Goal: Navigation & Orientation: Find specific page/section

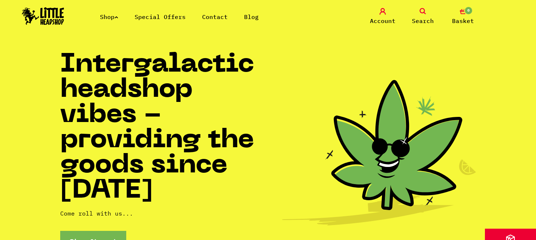
click at [108, 15] on link "Shop" at bounding box center [109, 16] width 18 height 7
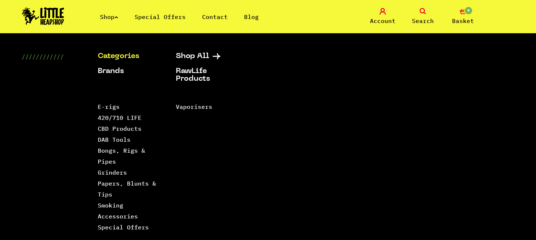
click at [108, 15] on link "Shop" at bounding box center [109, 16] width 18 height 7
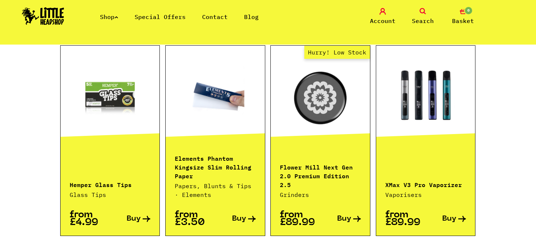
scroll to position [699, 0]
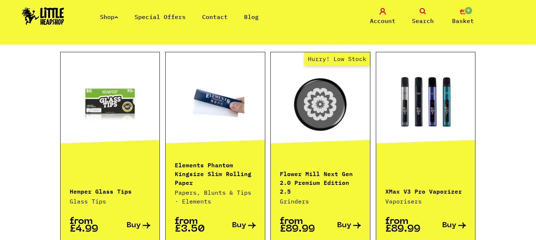
click at [115, 17] on link "Shop" at bounding box center [109, 16] width 18 height 7
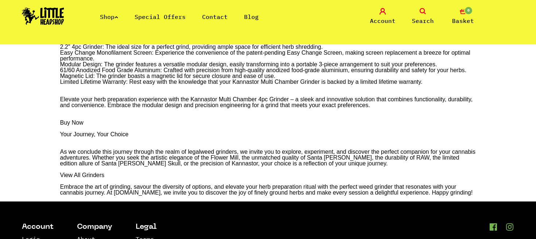
scroll to position [1340, 0]
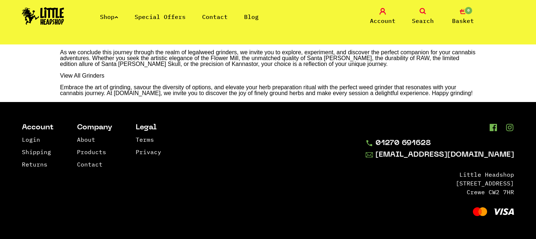
click at [45, 15] on img at bounding box center [43, 15] width 42 height 17
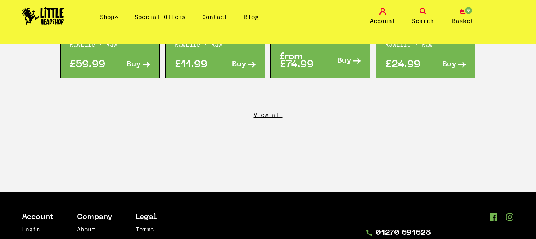
scroll to position [1426, 0]
